Goal: Use online tool/utility: Use online tool/utility

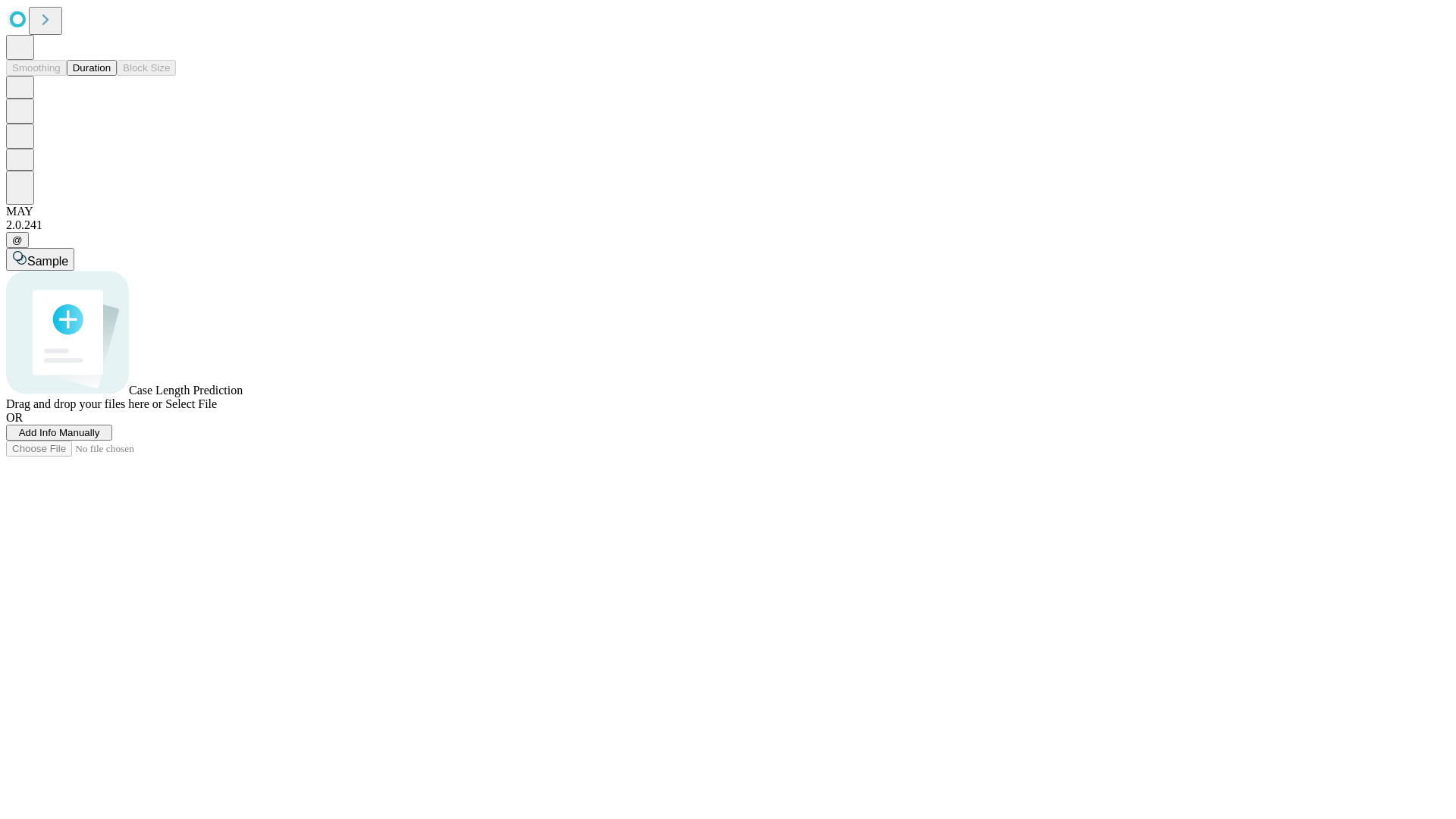
click at [111, 76] on button "Duration" at bounding box center [92, 67] width 50 height 16
click at [217, 410] on span "Select File" at bounding box center [191, 404] width 51 height 13
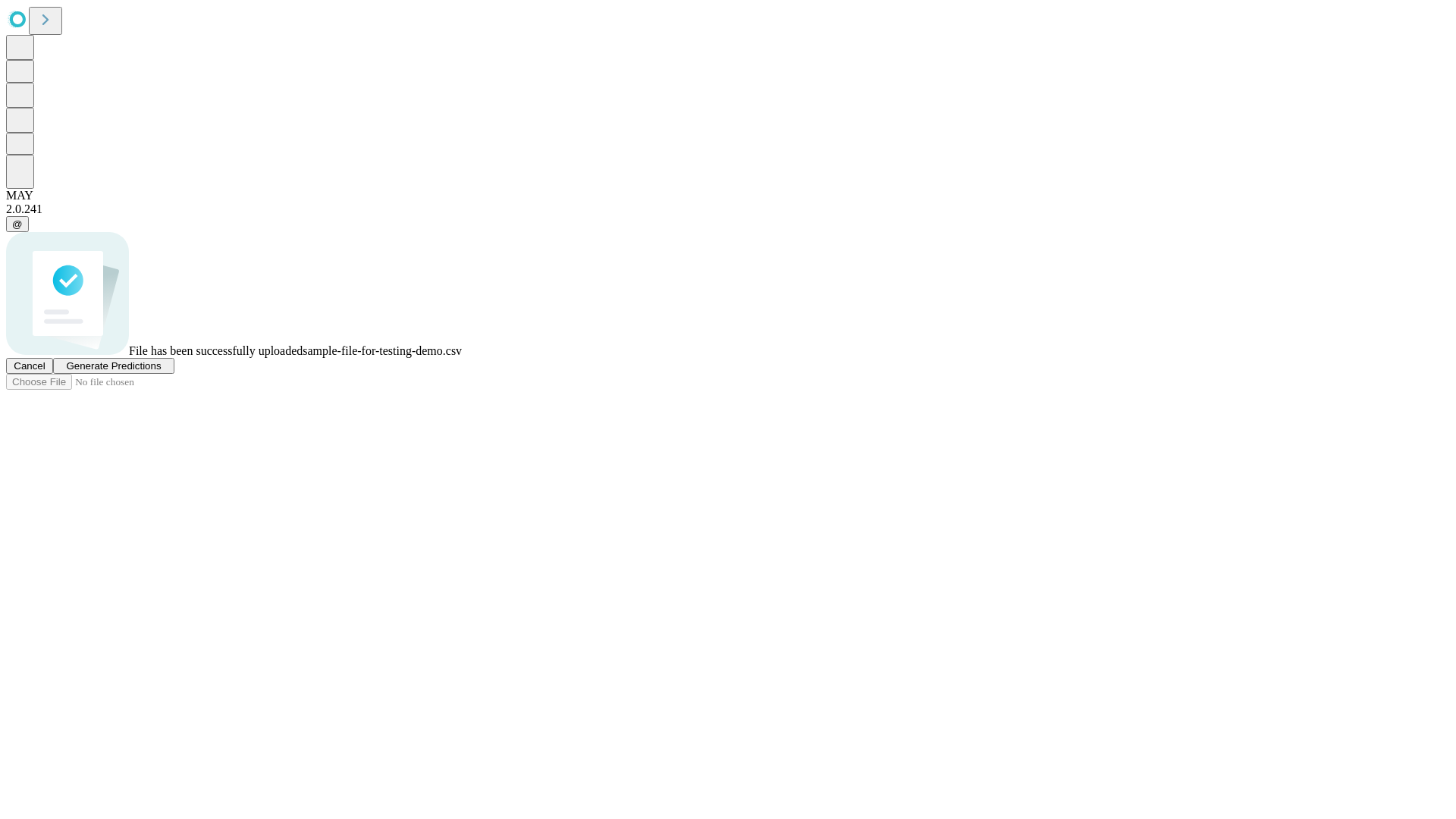
click at [161, 371] on span "Generate Predictions" at bounding box center [113, 366] width 95 height 12
